Goal: Check status

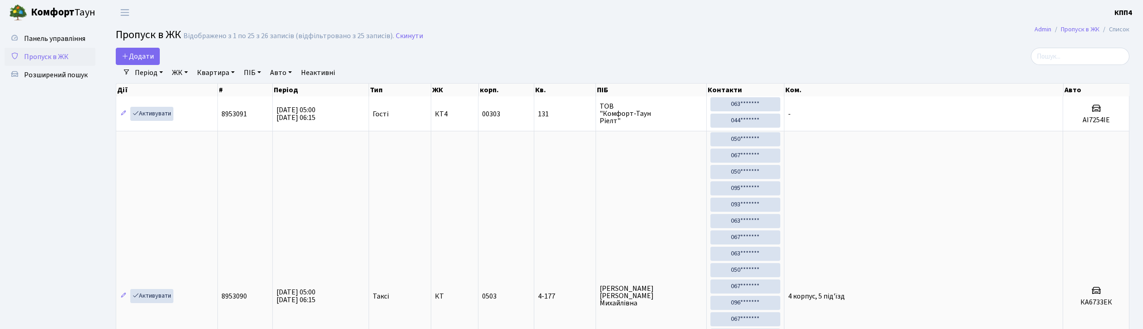
select select "25"
click at [469, 40] on h2 "Пропуск в ЖК Відображено з 1 по 25 з 26 записів (відфільтровано з 25 записів). …" at bounding box center [622, 36] width 1013 height 15
click at [1071, 53] on input "search" at bounding box center [1080, 56] width 98 height 17
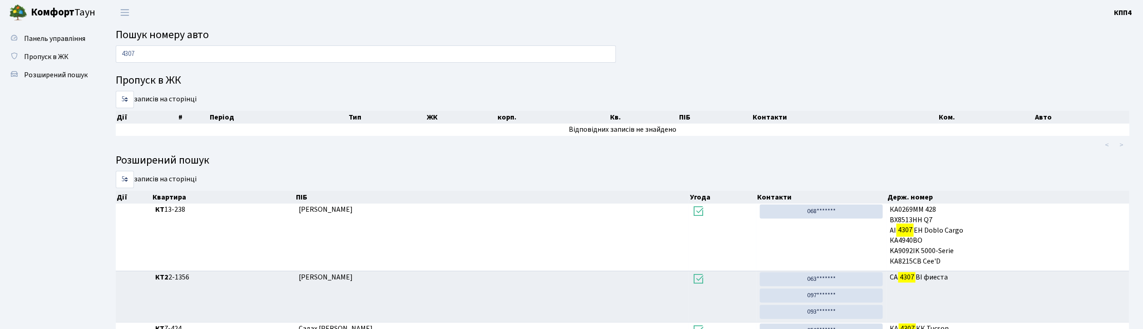
click at [226, 55] on input "4307" at bounding box center [366, 53] width 500 height 17
type input "4"
